Goal: Transaction & Acquisition: Purchase product/service

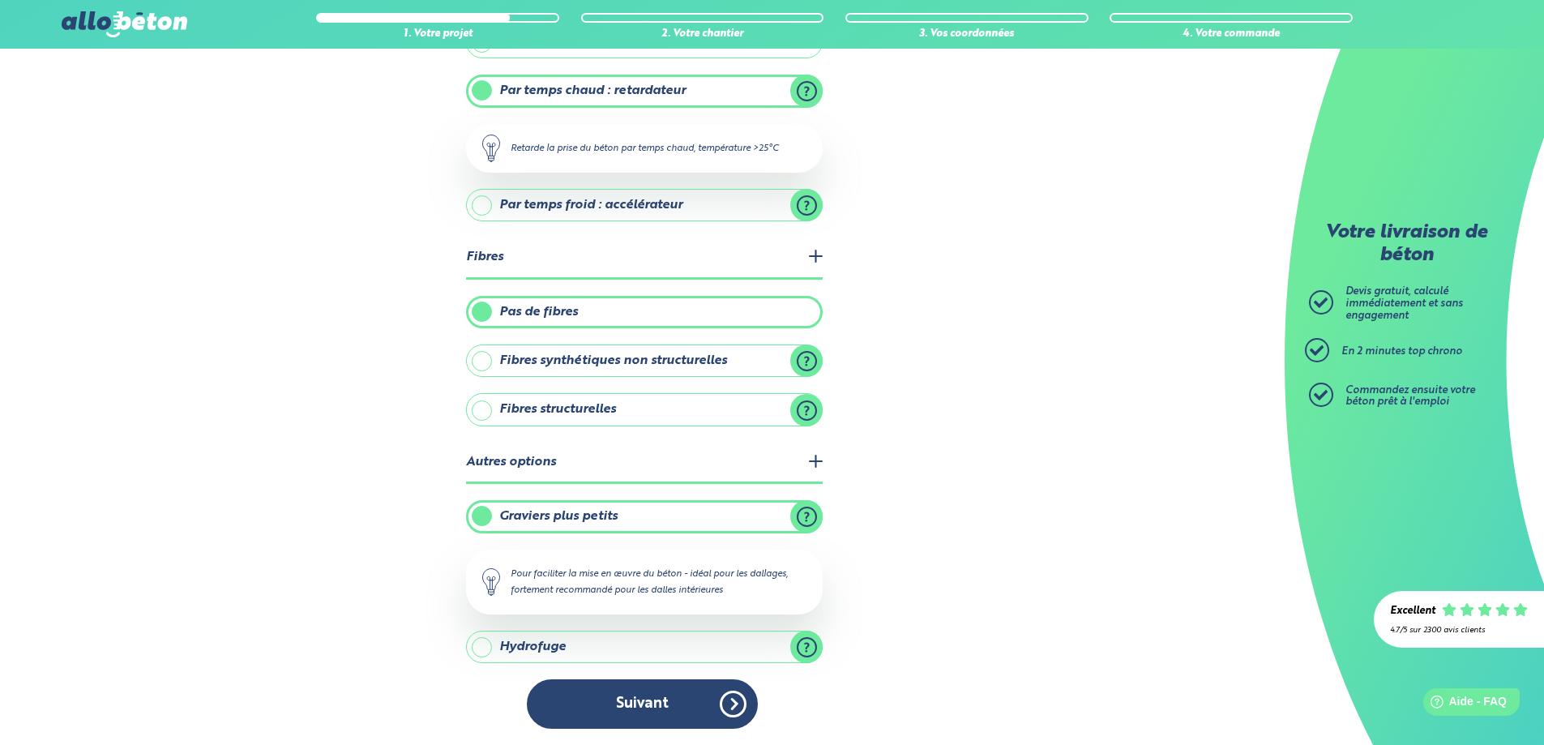
click at [806, 512] on label "Graviers plus petits" at bounding box center [644, 516] width 357 height 32
click at [0, 0] on input "Graviers plus petits" at bounding box center [0, 0] width 0 height 0
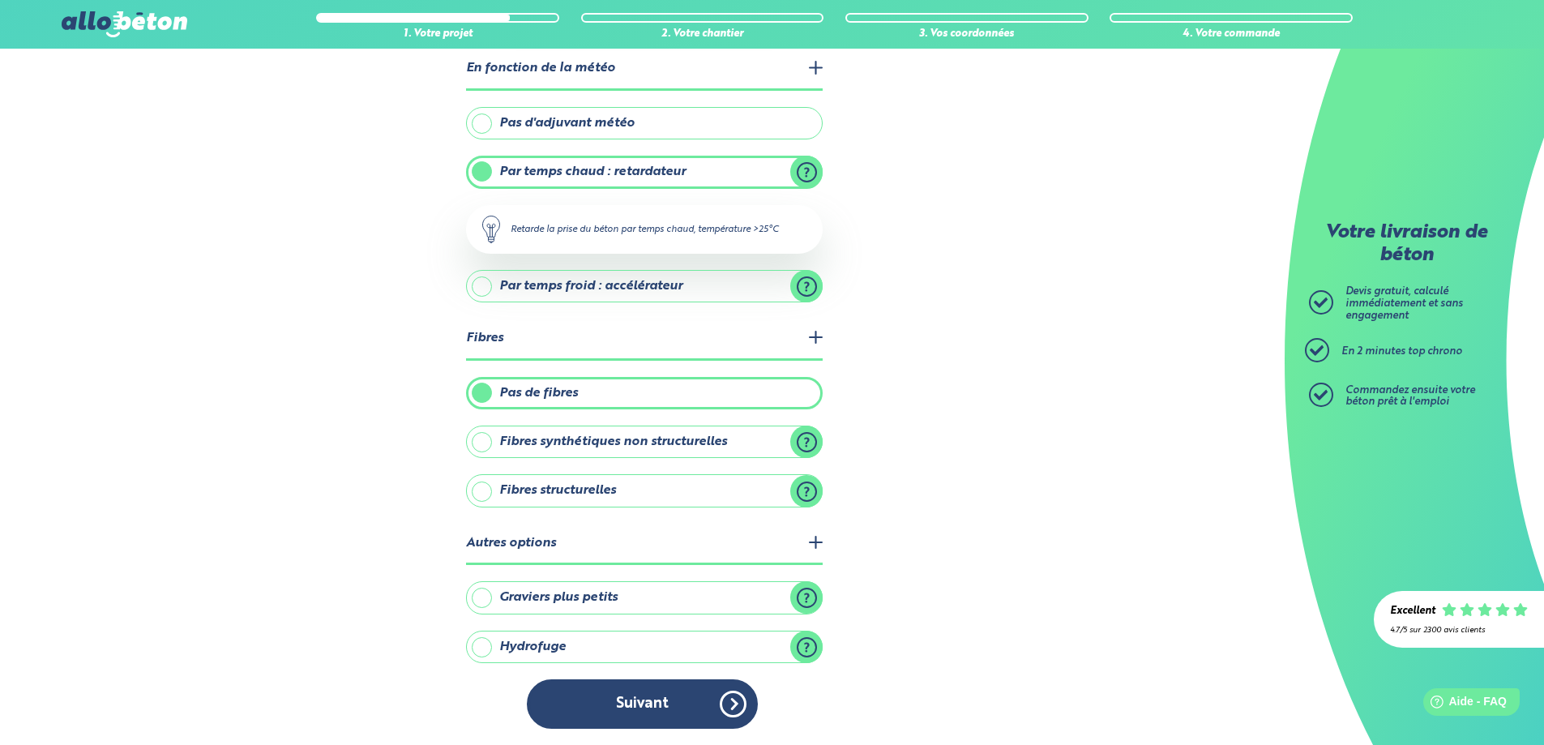
scroll to position [383, 0]
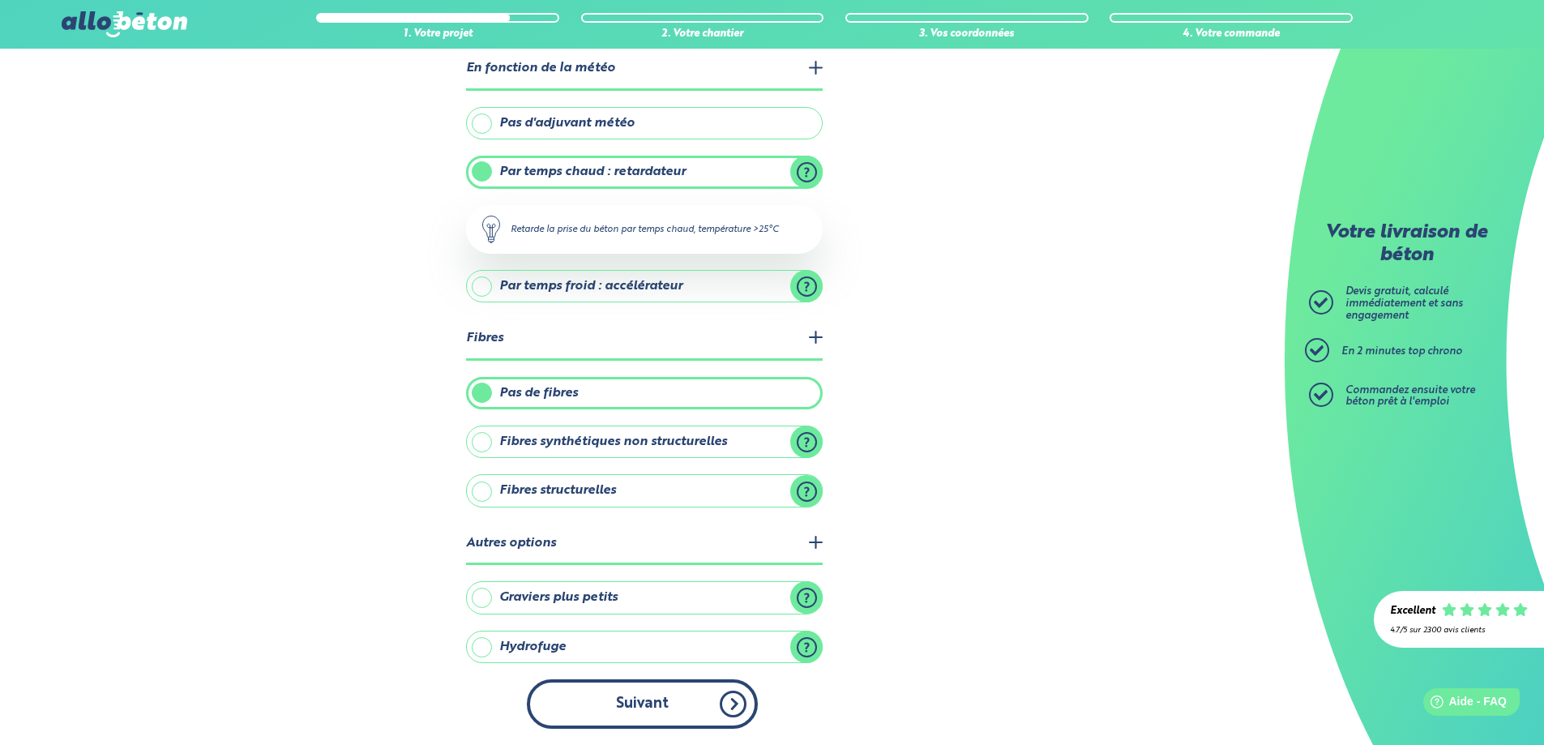
click at [737, 703] on button "Suivant" at bounding box center [642, 703] width 231 height 49
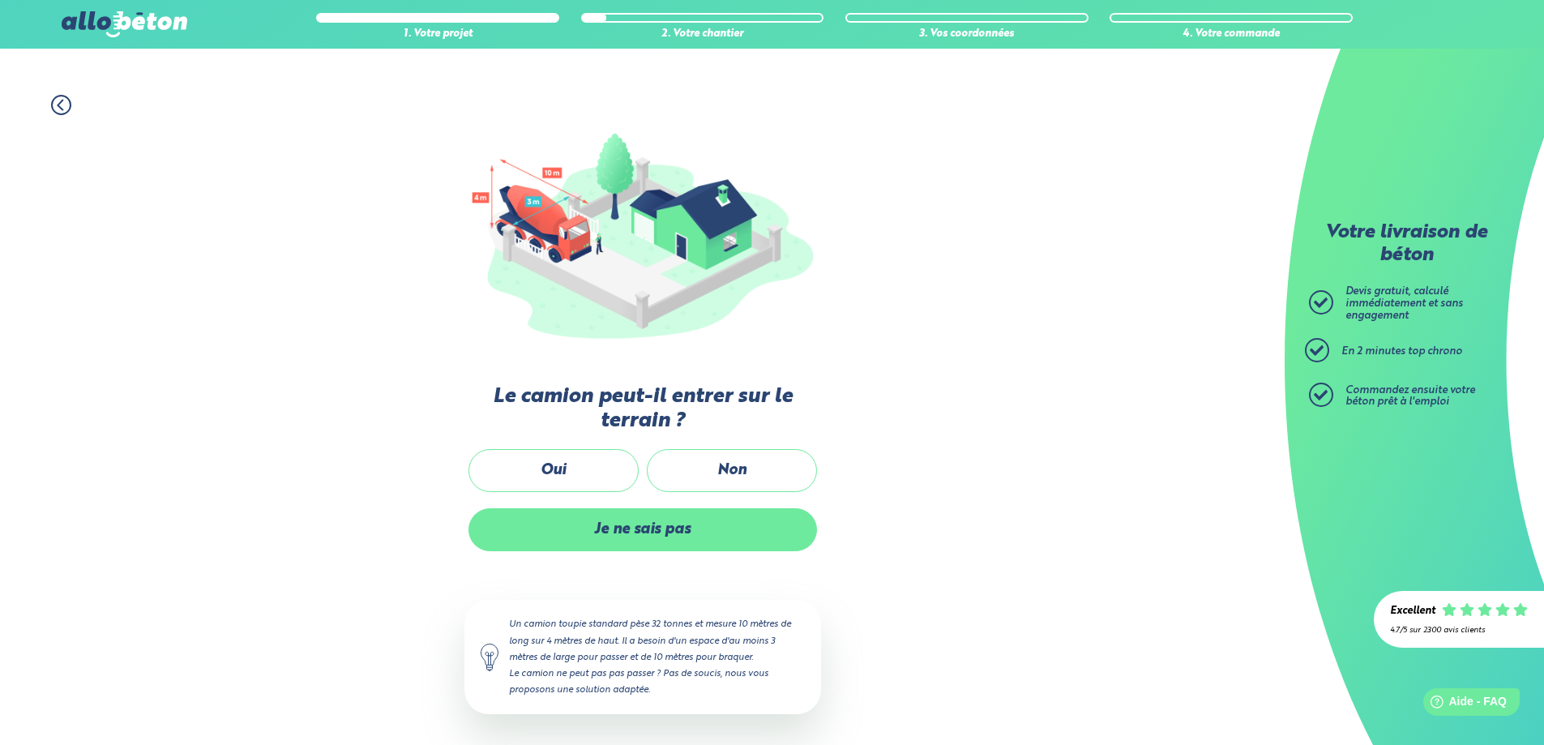
click at [634, 530] on label "Je ne sais pas" at bounding box center [642, 529] width 348 height 43
click at [0, 0] on input "Je ne sais pas" at bounding box center [0, 0] width 0 height 0
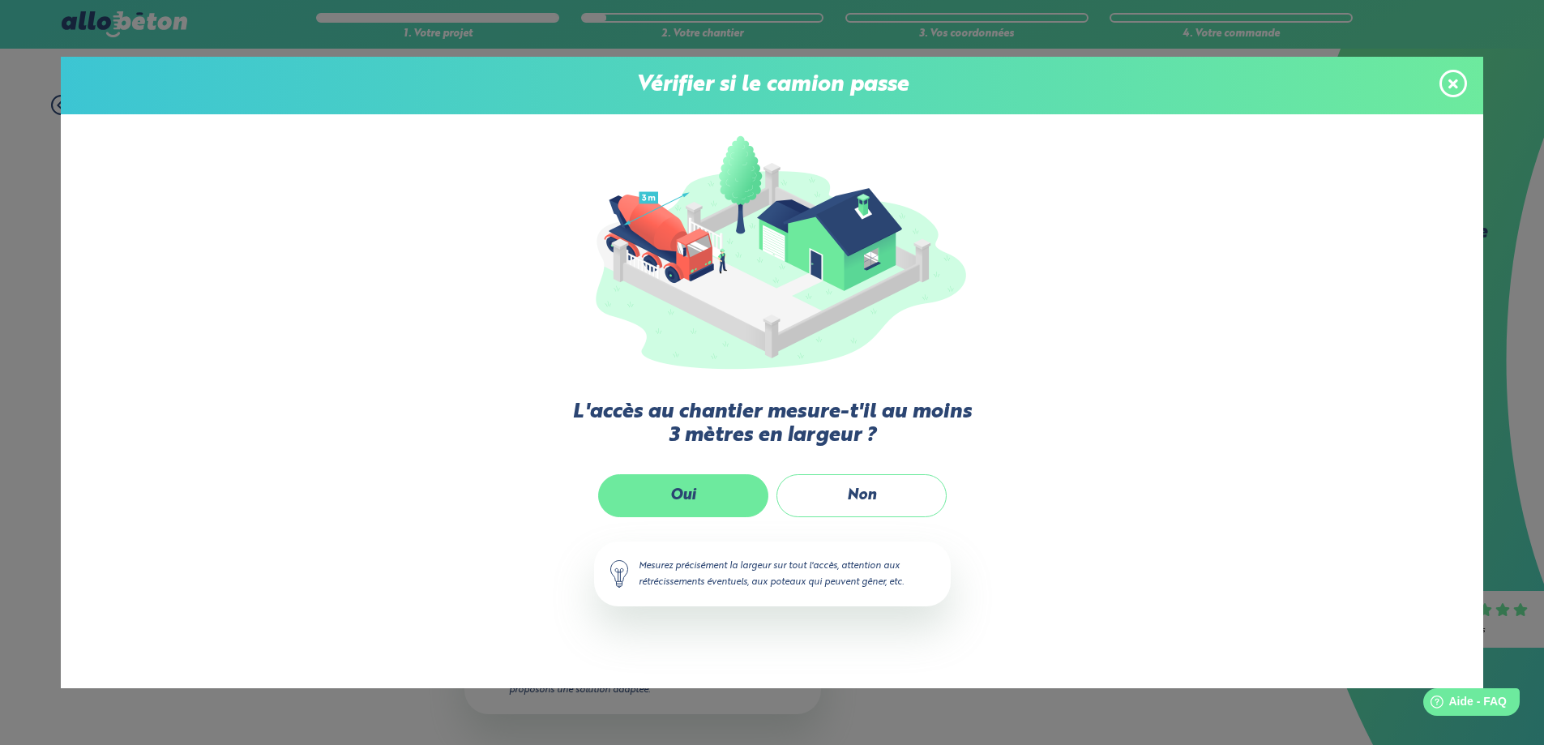
click at [695, 491] on label "Oui" at bounding box center [683, 495] width 170 height 43
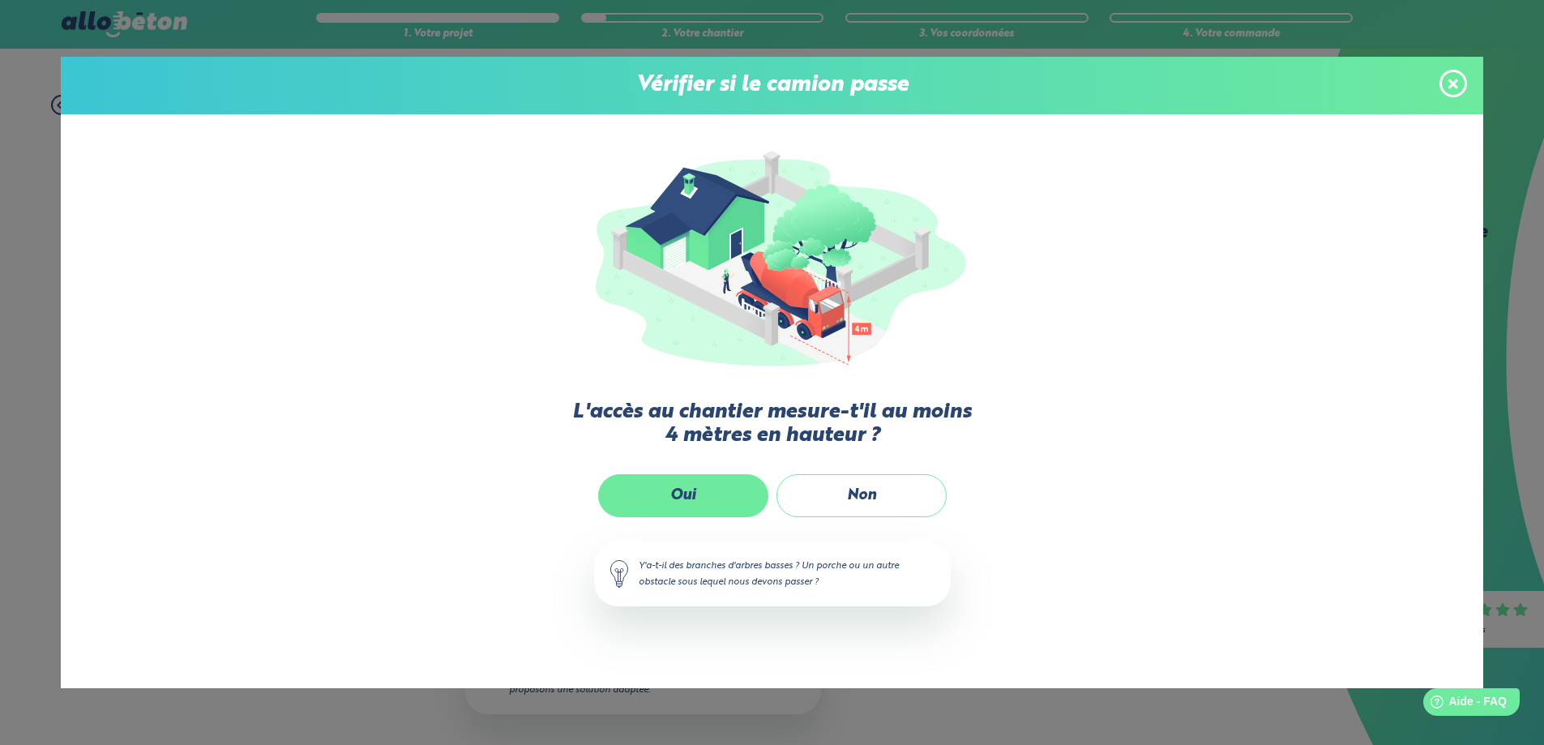
click at [703, 498] on label "Oui" at bounding box center [683, 495] width 170 height 43
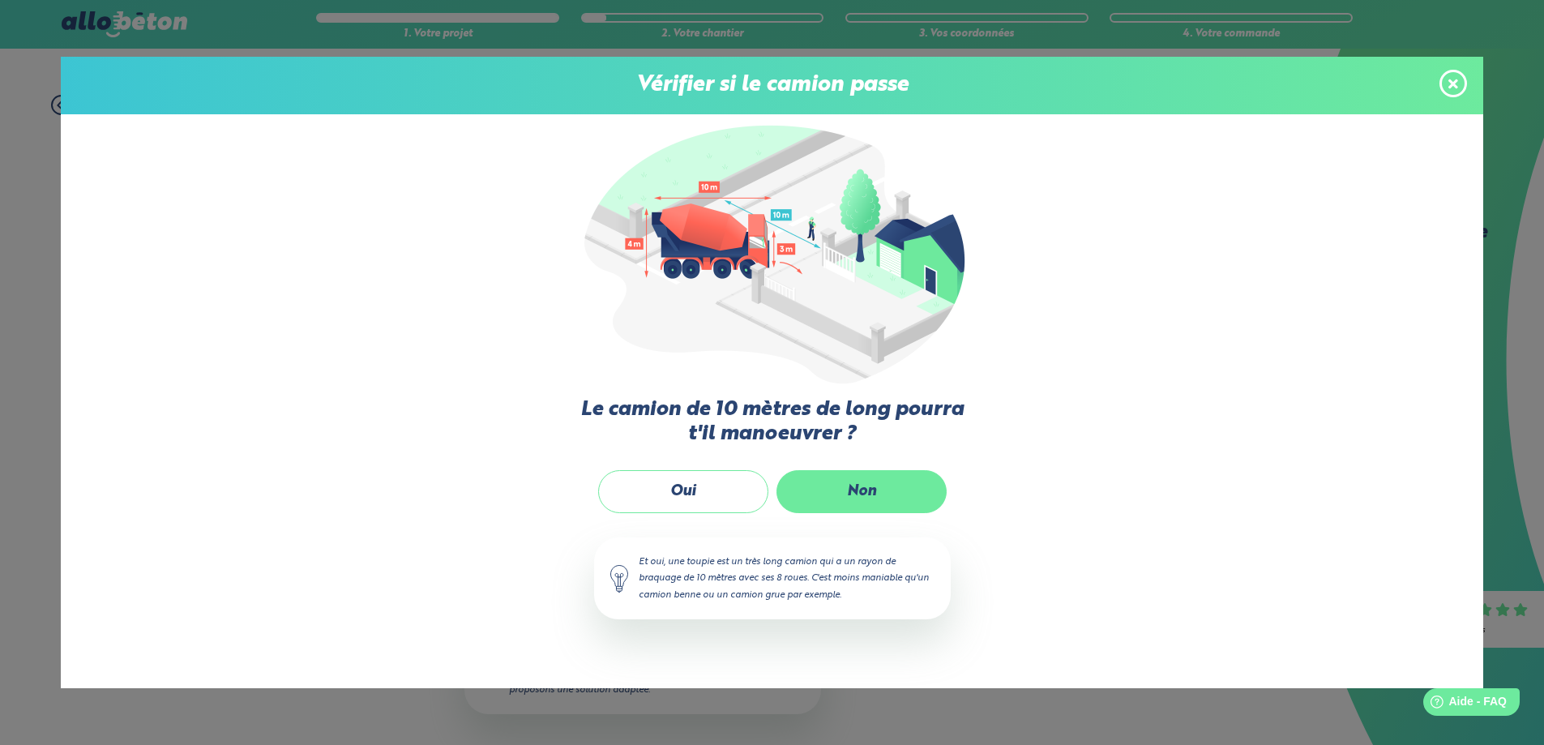
click at [848, 485] on label "Non" at bounding box center [861, 491] width 170 height 43
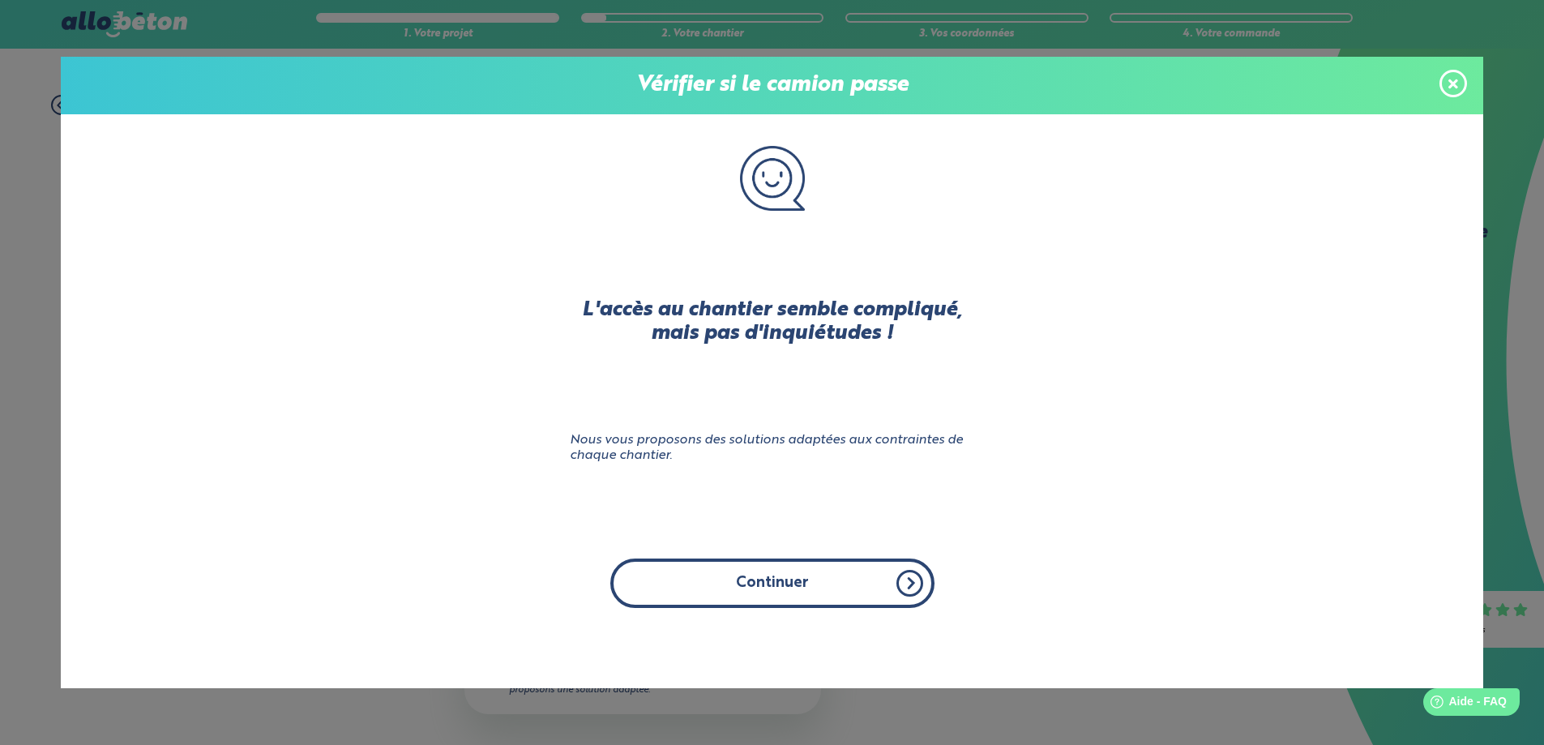
click at [761, 587] on button "Continuer" at bounding box center [772, 582] width 324 height 49
click input "Non" at bounding box center [0, 0] width 0 height 0
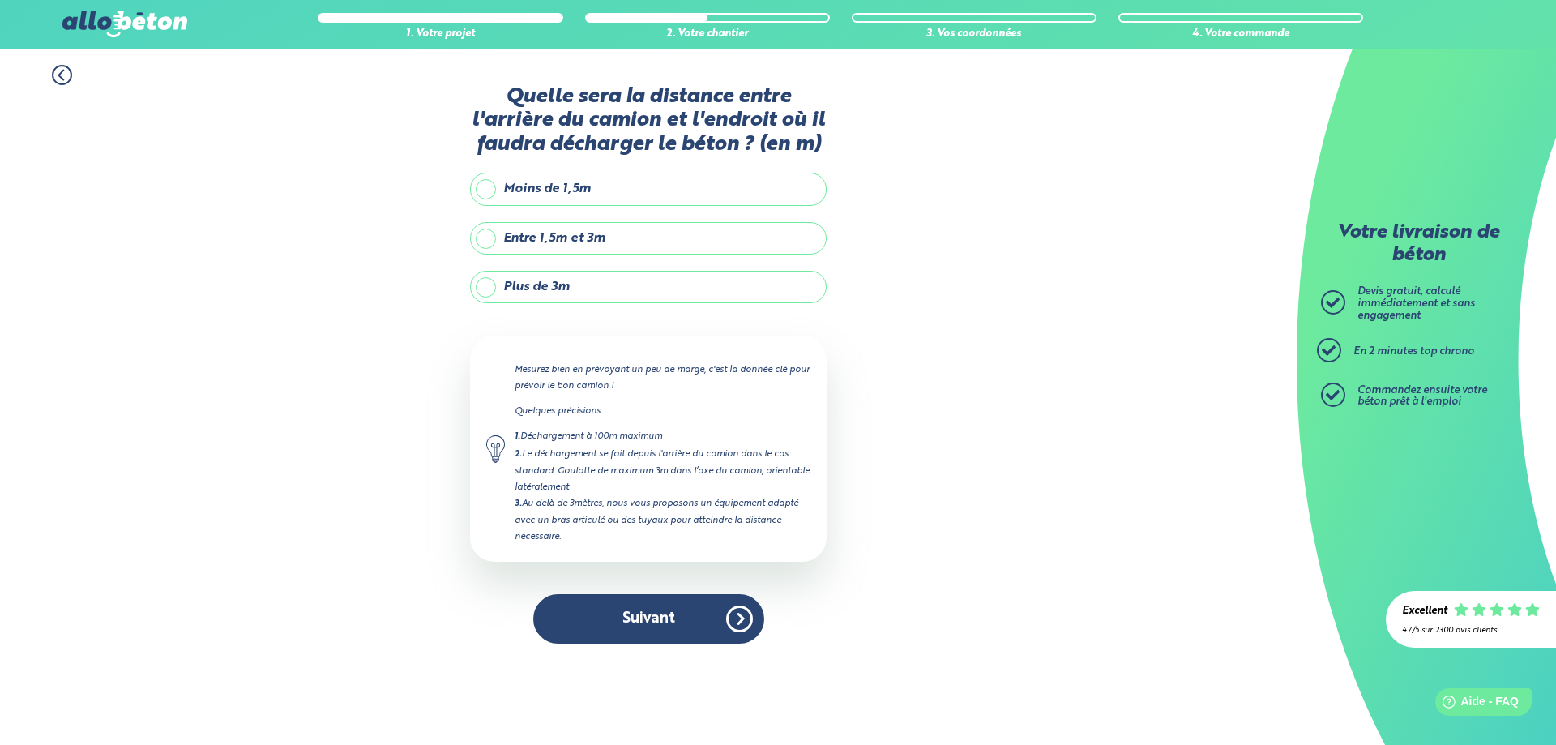
click at [487, 287] on label "Plus de 3m" at bounding box center [648, 287] width 357 height 32
click at [0, 0] on input "Plus de 3m" at bounding box center [0, 0] width 0 height 0
